Goal: Information Seeking & Learning: Learn about a topic

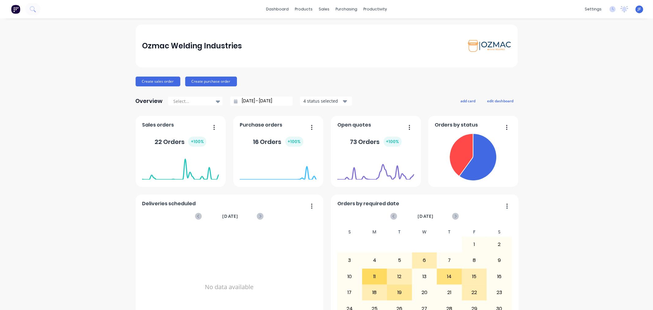
click at [80, 74] on div "Ozmac Welding Industries Create sales order Create purchase order Overview Sele…" at bounding box center [326, 262] width 653 height 477
click at [314, 31] on div "Product Catalogue" at bounding box center [329, 30] width 38 height 6
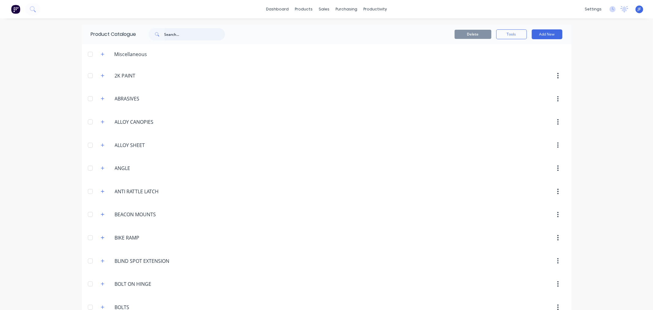
click at [205, 34] on input "text" at bounding box center [194, 34] width 61 height 12
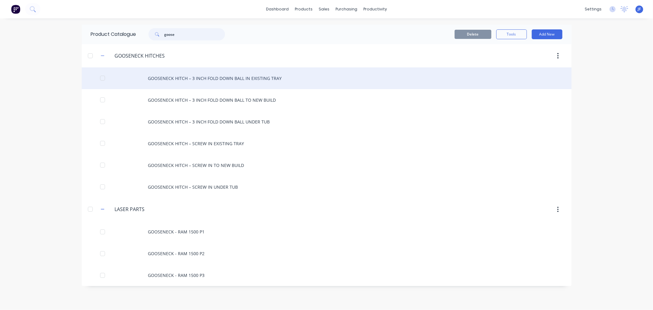
type input "goose"
click at [227, 79] on div "GOOSENECK HITCH – 3 INCH FOLD DOWN BALL IN EXISTING TRAY" at bounding box center [327, 78] width 490 height 22
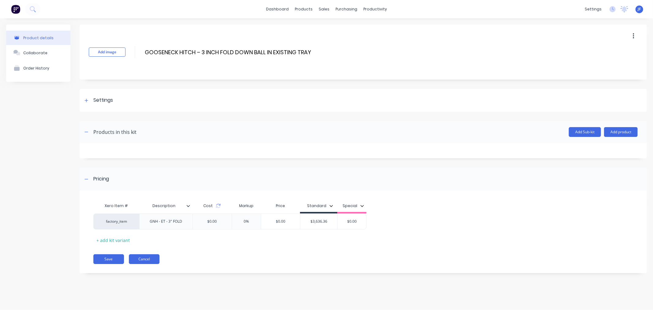
click at [150, 259] on button "Cancel" at bounding box center [144, 259] width 31 height 10
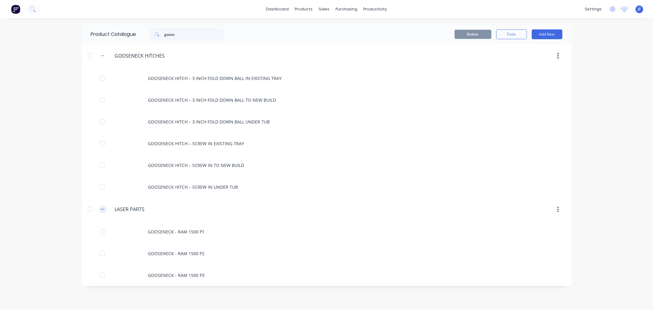
click at [103, 207] on icon "button" at bounding box center [103, 209] width 4 height 4
drag, startPoint x: 184, startPoint y: 35, endPoint x: 129, endPoint y: 24, distance: 55.5
click at [129, 25] on div "Product Catalogue goose" at bounding box center [161, 34] width 159 height 20
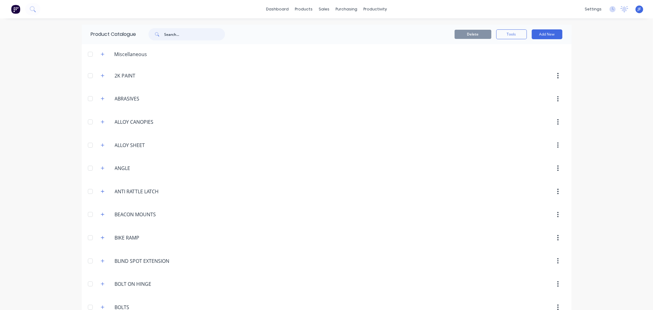
click at [187, 33] on input "text" at bounding box center [194, 34] width 61 height 12
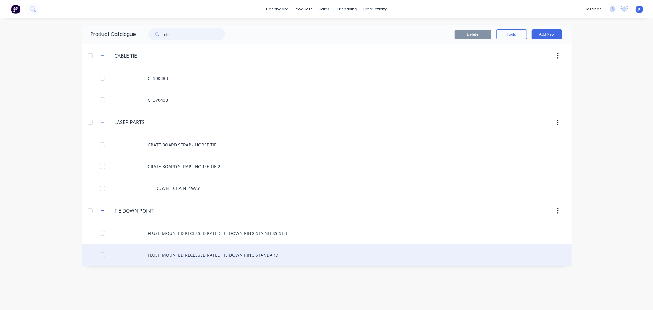
type input "tie"
click at [208, 259] on div "FLUSH MOUNTED RECESSED RATED TIE DOWN RING STANDARD" at bounding box center [327, 255] width 490 height 22
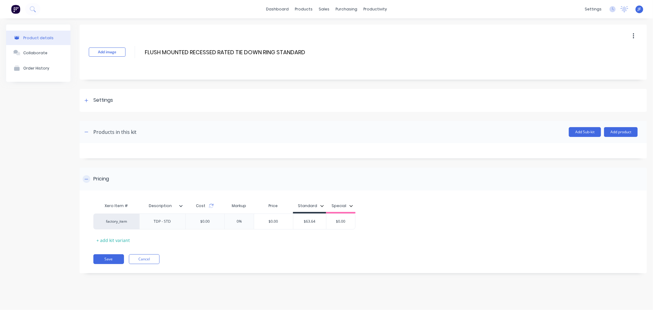
click at [236, 179] on div "Pricing" at bounding box center [363, 178] width 567 height 23
click at [235, 177] on div "Pricing" at bounding box center [363, 178] width 567 height 23
click at [105, 130] on div "Products in this kit" at bounding box center [114, 131] width 43 height 7
click at [87, 132] on icon "button" at bounding box center [87, 132] width 4 height 4
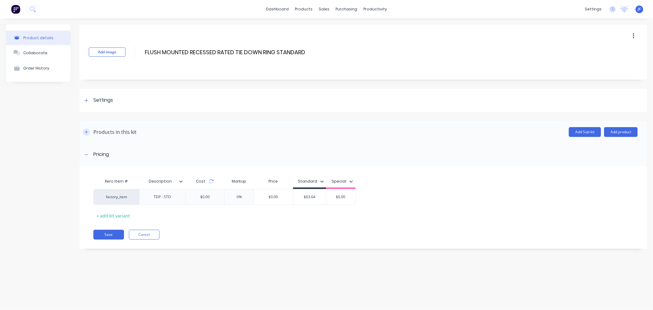
click at [87, 132] on icon "button" at bounding box center [87, 132] width 4 height 4
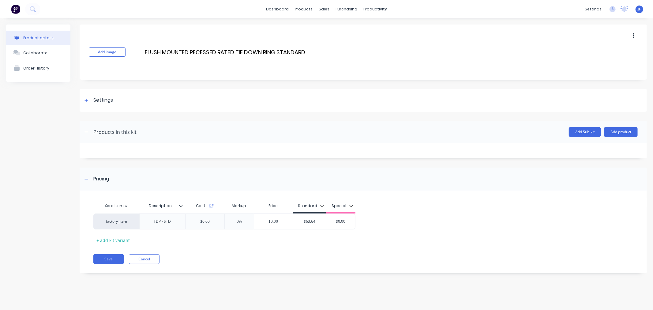
click at [273, 255] on div "Save Cancel" at bounding box center [370, 259] width 554 height 10
click at [50, 38] on div "Product details" at bounding box center [38, 38] width 30 height 5
click at [313, 30] on div "Product Catalogue" at bounding box center [331, 30] width 38 height 6
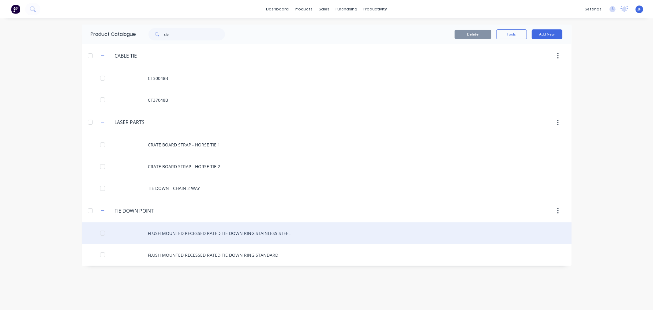
click at [221, 239] on div "FLUSH MOUNTED RECESSED RATED TIE DOWN RING STAINLESS STEEL" at bounding box center [327, 233] width 490 height 22
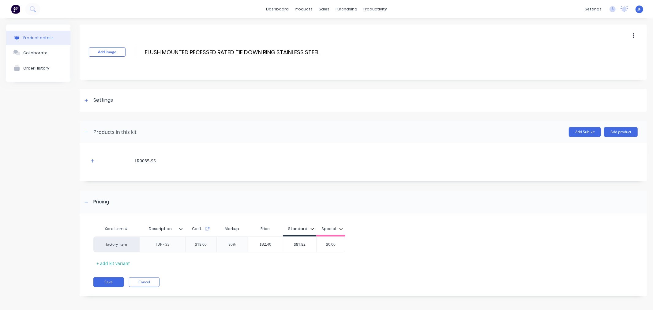
click at [274, 146] on div "LR0035-SS" at bounding box center [363, 162] width 567 height 38
click at [92, 160] on icon "button" at bounding box center [92, 160] width 3 height 3
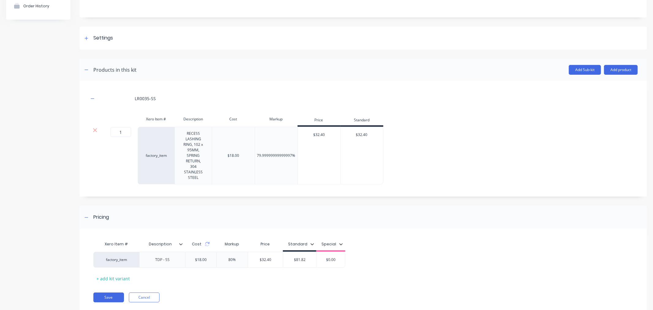
scroll to position [79, 0]
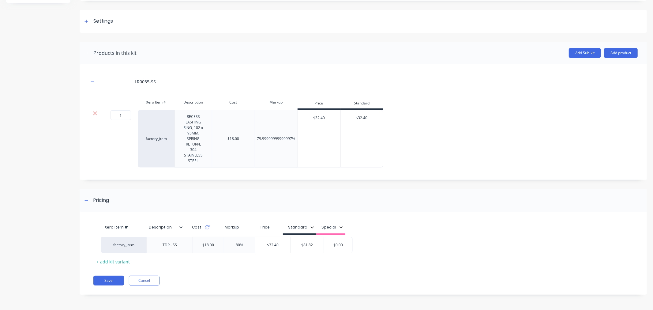
click at [292, 237] on div "factory_item TDP - SS $18.00 80% $32.40 $81.82 $0.00" at bounding box center [360, 243] width 534 height 16
type input "$81.82"
click at [309, 243] on input "$81.82" at bounding box center [299, 243] width 33 height 6
click at [337, 274] on div "Xero Item # Description Cost Markup Price Standard Special factory_item TDP - S…" at bounding box center [363, 256] width 567 height 77
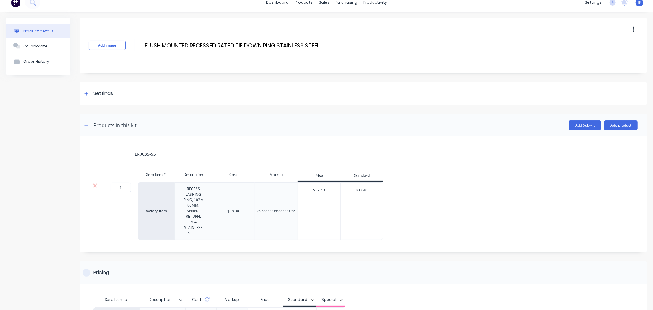
scroll to position [0, 0]
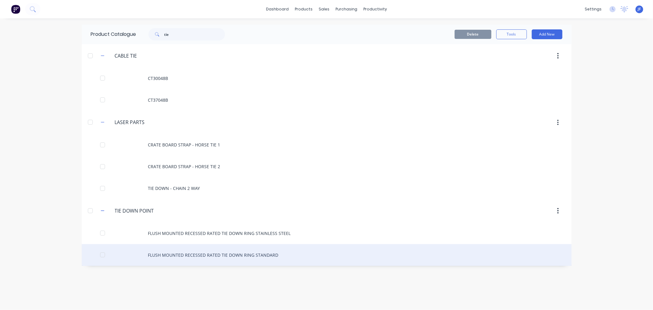
click at [212, 259] on div "FLUSH MOUNTED RECESSED RATED TIE DOWN RING STANDARD" at bounding box center [327, 255] width 490 height 22
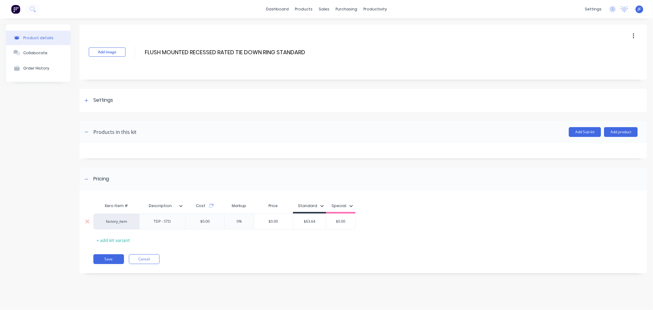
type input "$63.64"
drag, startPoint x: 308, startPoint y: 222, endPoint x: 316, endPoint y: 223, distance: 8.3
click at [316, 223] on input "$63.64" at bounding box center [309, 222] width 33 height 6
click at [295, 229] on div "$63.64" at bounding box center [309, 221] width 33 height 15
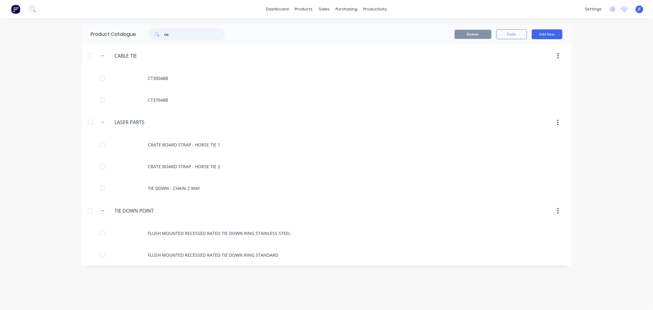
click at [167, 38] on input "tie" at bounding box center [194, 34] width 61 height 12
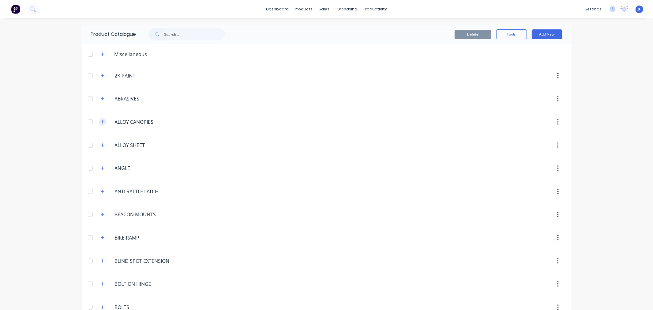
click at [101, 121] on icon "button" at bounding box center [103, 122] width 4 height 4
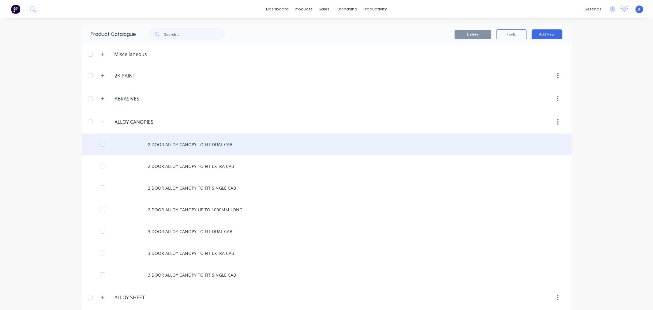
click at [186, 141] on div "2 DOOR ALLOY CANOPY TO FIT DUAL CAB" at bounding box center [327, 144] width 490 height 22
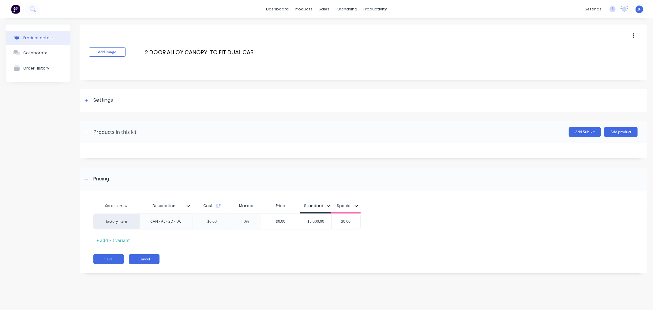
click at [152, 259] on button "Cancel" at bounding box center [144, 259] width 31 height 10
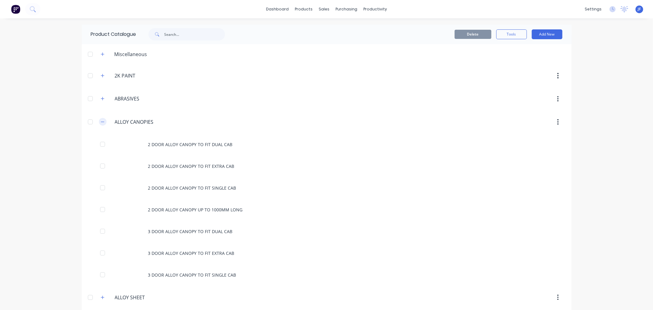
click at [102, 122] on icon "button" at bounding box center [103, 122] width 4 height 4
